Goal: Task Accomplishment & Management: Use online tool/utility

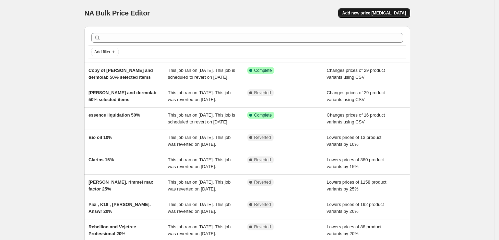
click at [374, 14] on span "Add new price [MEDICAL_DATA]" at bounding box center [375, 12] width 64 height 5
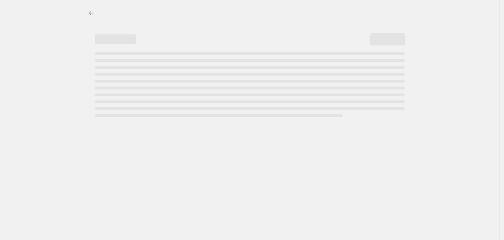
select select "percentage"
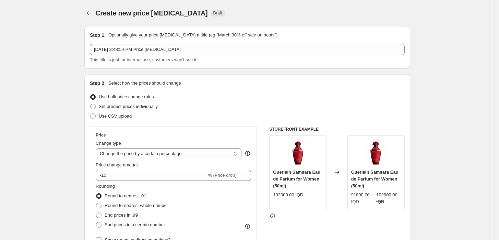
click at [219, 35] on p "Optionally give your price [MEDICAL_DATA] a title (eg "March 30% off sale on bo…" at bounding box center [192, 35] width 169 height 7
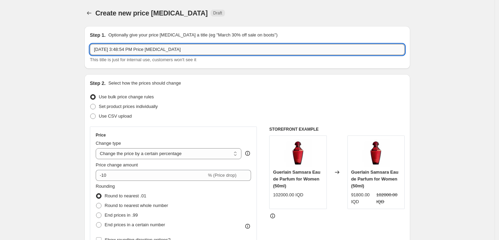
click at [194, 54] on input "[DATE] 3:48:54 PM Price [MEDICAL_DATA]" at bounding box center [247, 49] width 315 height 11
type input "kiko 25%- [DATE] till end of month"
click at [106, 114] on span "Use CSV upload" at bounding box center [115, 115] width 33 height 5
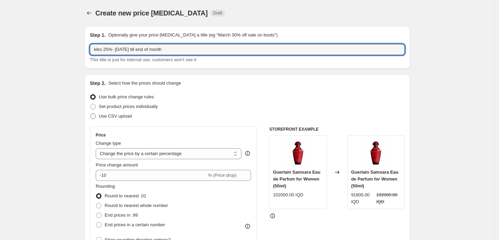
click at [91, 114] on input "Use CSV upload" at bounding box center [90, 113] width 0 height 0
radio input "true"
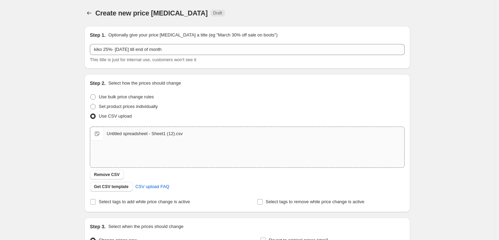
scroll to position [38, 0]
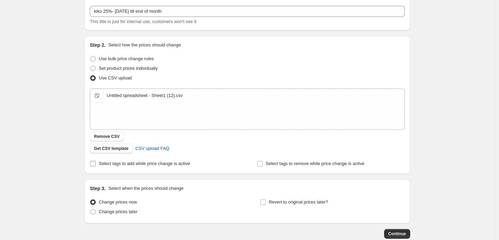
click at [156, 163] on span "Select tags to add while price change is active" at bounding box center [144, 163] width 91 height 5
click at [96, 163] on input "Select tags to add while price change is active" at bounding box center [92, 163] width 5 height 5
checkbox input "true"
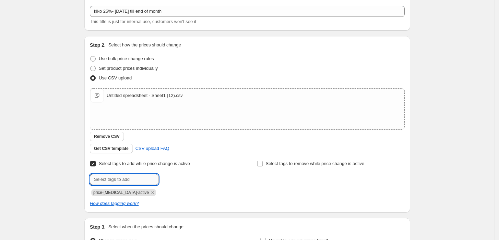
click at [142, 178] on input "text" at bounding box center [124, 179] width 69 height 11
type input "kiko25%!"
click at [167, 177] on b "Add" at bounding box center [168, 178] width 8 height 5
click at [150, 193] on icon "Remove price-change-job-active" at bounding box center [153, 192] width 6 height 6
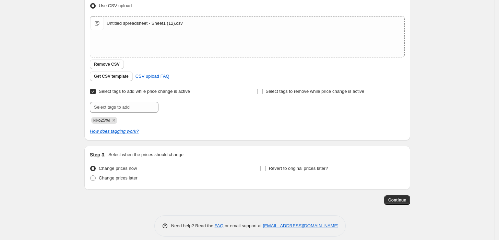
scroll to position [117, 0]
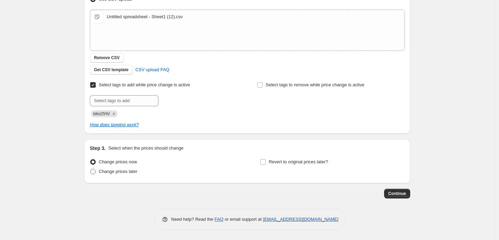
click at [137, 171] on span "Change prices later" at bounding box center [118, 171] width 39 height 5
click at [91, 169] on input "Change prices later" at bounding box center [90, 169] width 0 height 0
radio input "true"
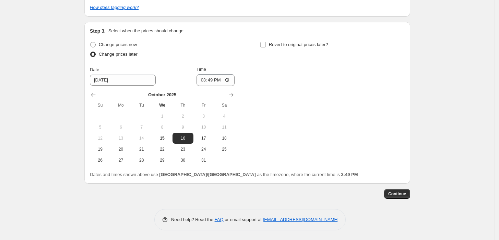
scroll to position [234, 0]
click at [188, 137] on span "16" at bounding box center [182, 137] width 15 height 5
click at [204, 80] on input "15:49" at bounding box center [216, 80] width 38 height 12
type input "00:00"
click at [162, 138] on span "15" at bounding box center [162, 137] width 15 height 5
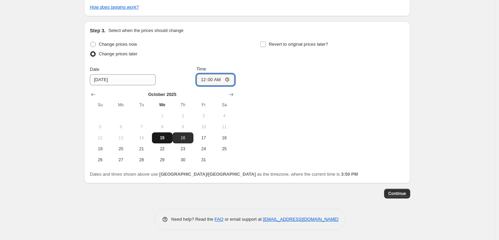
type input "[DATE]"
click at [206, 78] on input "00:00" at bounding box center [216, 80] width 38 height 12
type input "23:59"
click at [266, 46] on input "Revert to original prices later?" at bounding box center [263, 44] width 5 height 5
checkbox input "true"
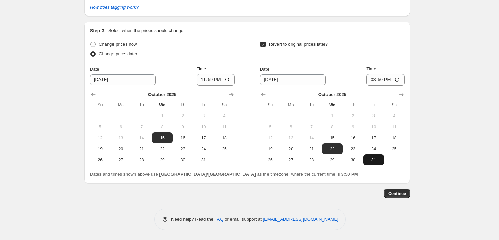
click at [375, 162] on button "31" at bounding box center [373, 159] width 21 height 11
type input "[DATE]"
click at [377, 77] on input "15:50" at bounding box center [386, 80] width 38 height 12
type input "23:59"
click at [438, 92] on div "Create new price [MEDICAL_DATA]. This page is ready Create new price [MEDICAL_D…" at bounding box center [247, 3] width 495 height 474
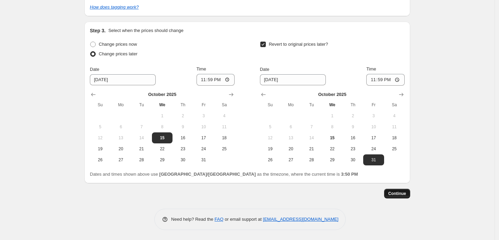
click at [399, 195] on span "Continue" at bounding box center [398, 192] width 18 height 5
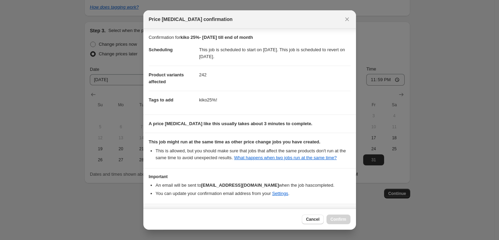
scroll to position [22, 0]
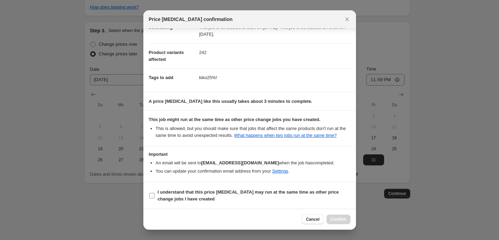
click at [159, 200] on b "I understand that this price [MEDICAL_DATA] may run at the same time as other p…" at bounding box center [248, 195] width 181 height 12
click at [155, 198] on input "I understand that this price [MEDICAL_DATA] may run at the same time as other p…" at bounding box center [151, 195] width 5 height 5
checkbox input "true"
click at [345, 23] on button "Close" at bounding box center [348, 19] width 10 height 10
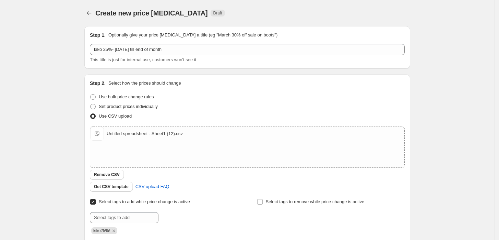
scroll to position [234, 0]
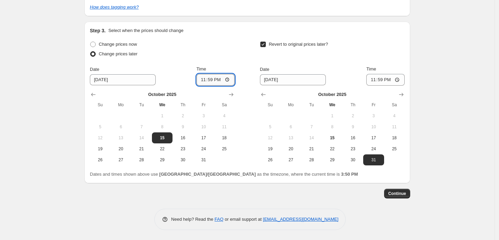
click at [214, 77] on input "23:59" at bounding box center [216, 80] width 38 height 12
click at [212, 78] on input "23:59" at bounding box center [216, 80] width 38 height 12
type input "23:57"
click at [435, 61] on div "Create new price [MEDICAL_DATA]. This page is ready Create new price [MEDICAL_D…" at bounding box center [247, 3] width 495 height 474
click at [406, 190] on button "Continue" at bounding box center [397, 193] width 26 height 10
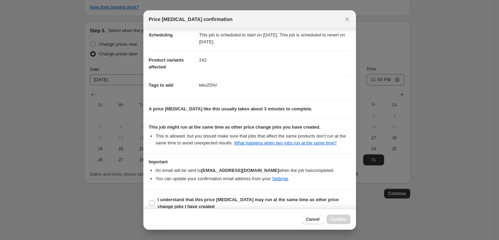
scroll to position [22, 0]
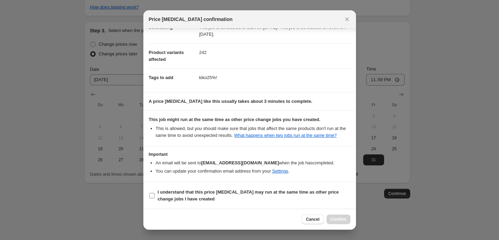
click at [193, 195] on b "I understand that this price [MEDICAL_DATA] may run at the same time as other p…" at bounding box center [248, 195] width 181 height 12
click at [155, 195] on input "I understand that this price [MEDICAL_DATA] may run at the same time as other p…" at bounding box center [151, 195] width 5 height 5
checkbox input "true"
click at [339, 216] on button "Confirm" at bounding box center [339, 219] width 24 height 10
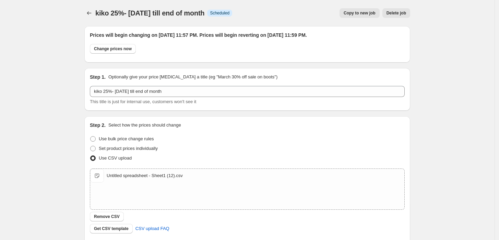
scroll to position [234, 0]
